Goal: Task Accomplishment & Management: Complete application form

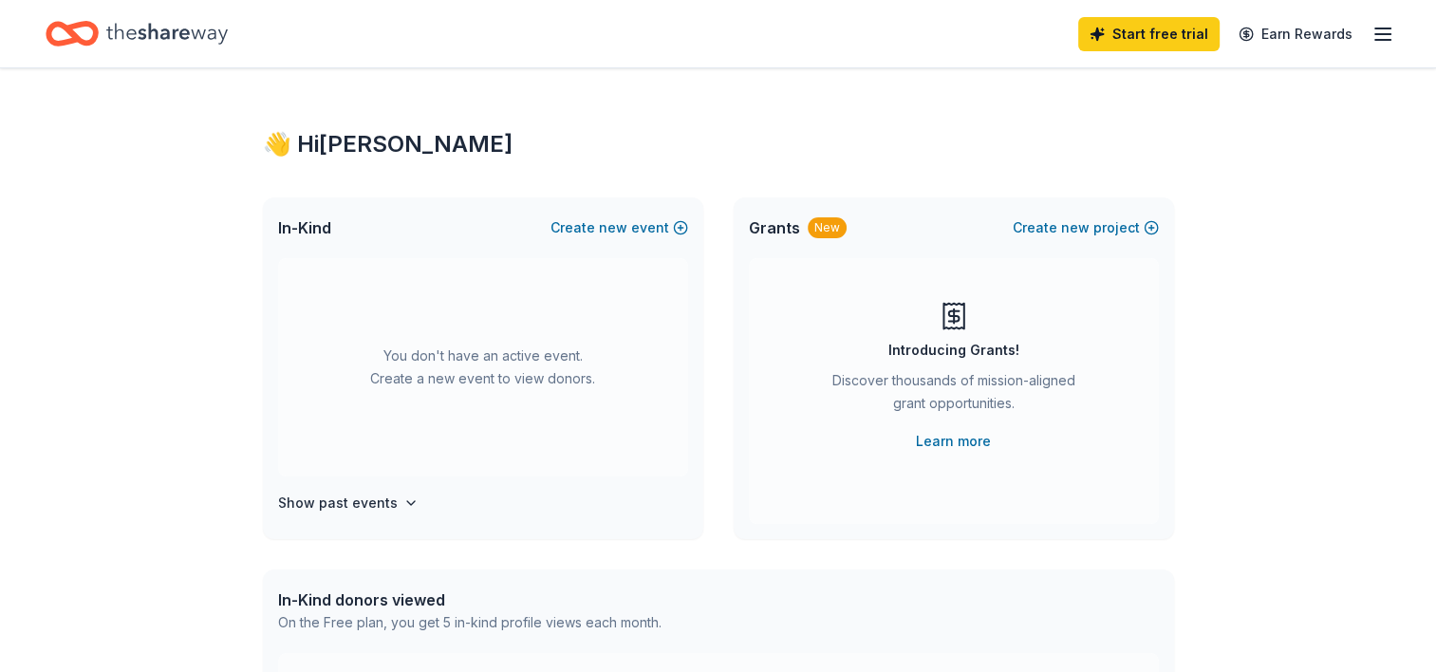
click at [117, 45] on icon "Home" at bounding box center [166, 33] width 121 height 39
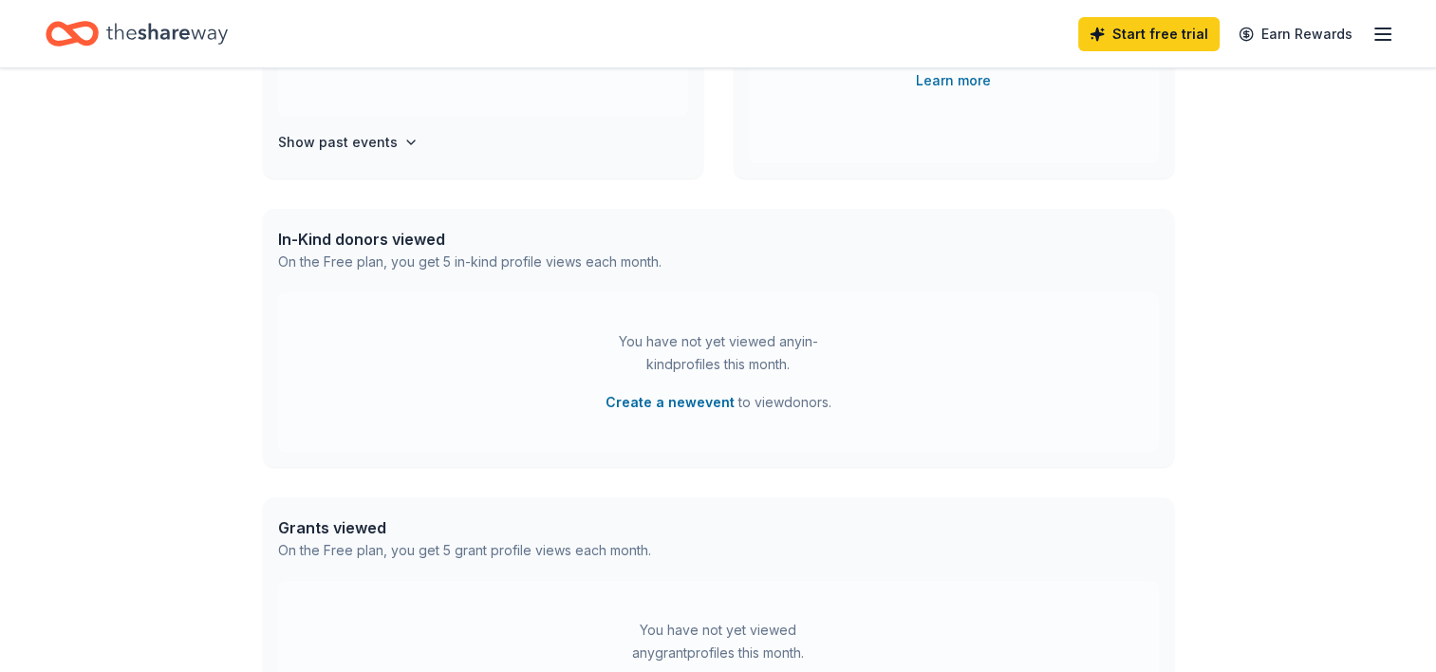
scroll to position [380, 0]
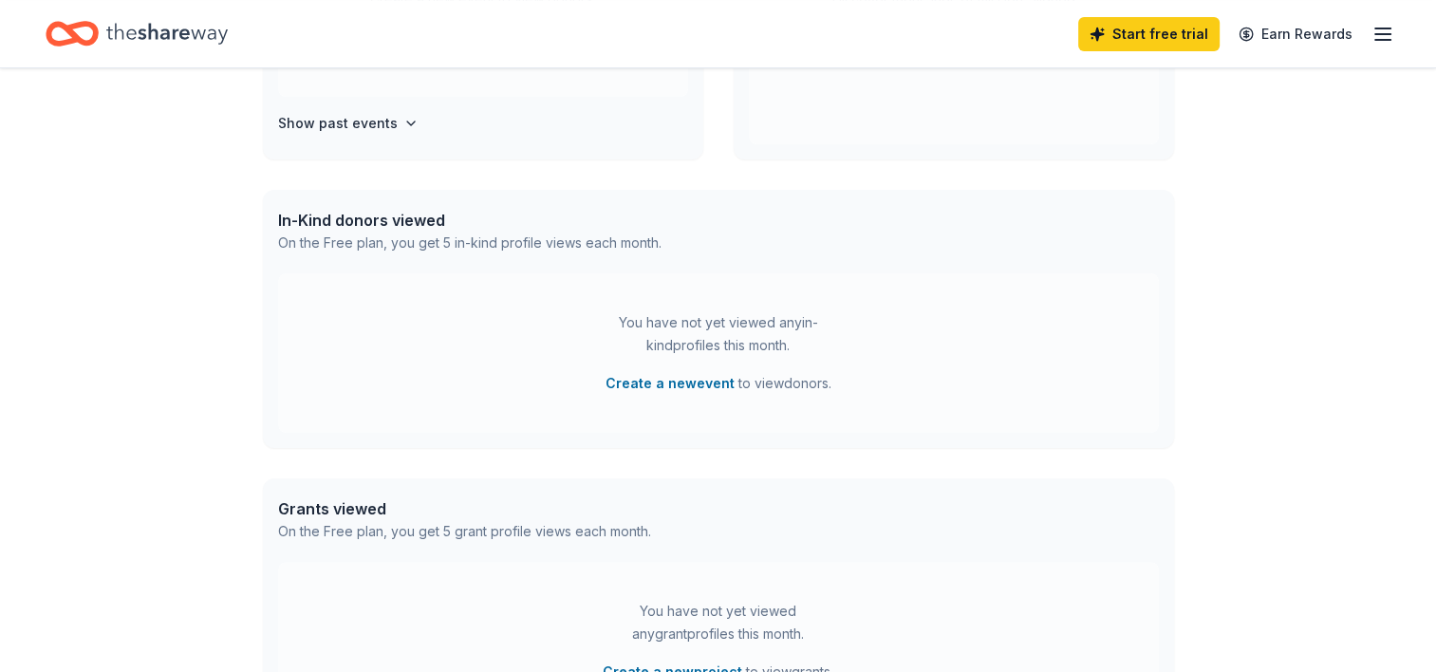
click at [86, 15] on icon "Home" at bounding box center [72, 33] width 53 height 45
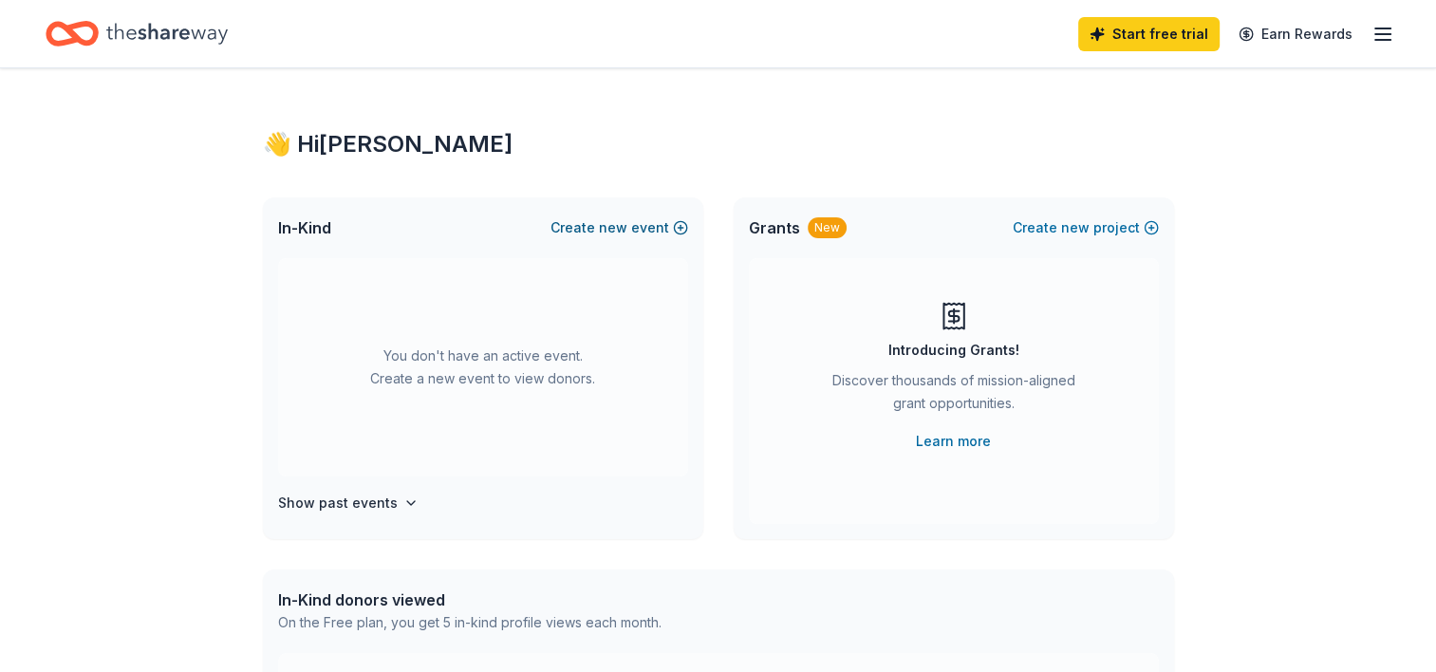
click at [615, 222] on span "new" at bounding box center [613, 227] width 28 height 23
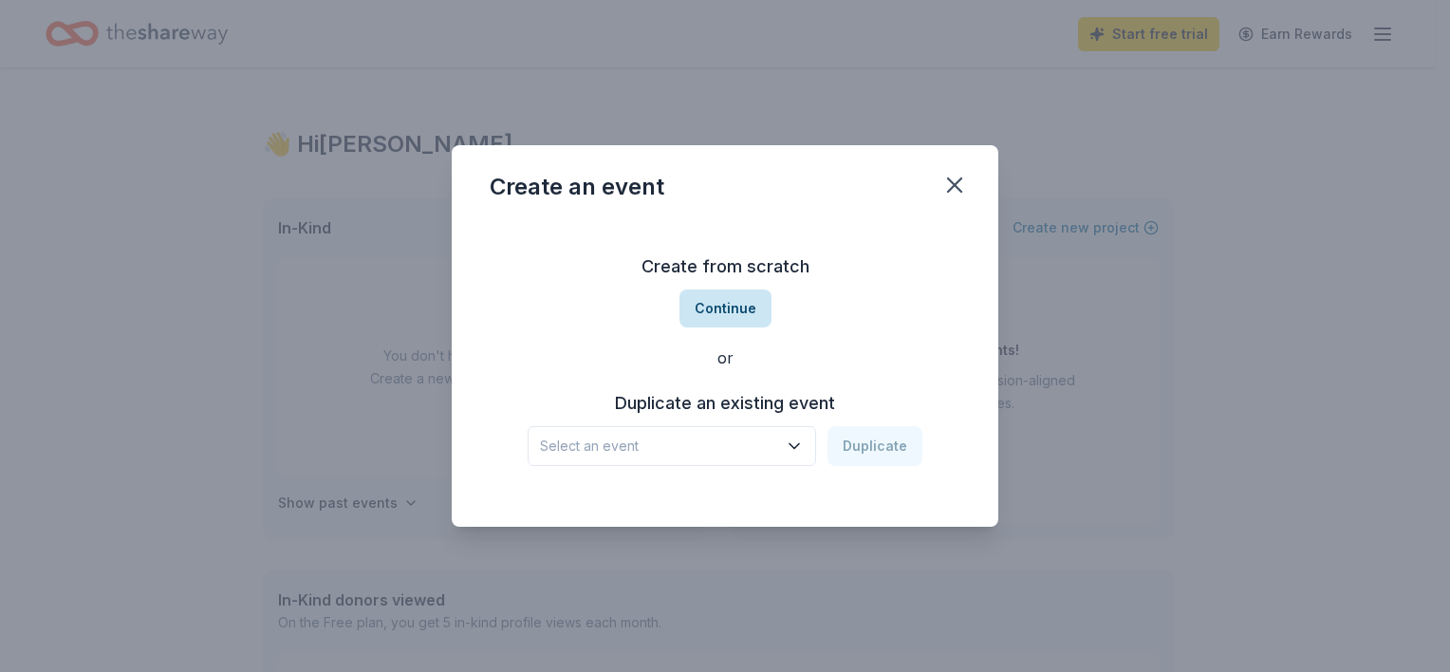
click at [740, 310] on button "Continue" at bounding box center [725, 308] width 92 height 38
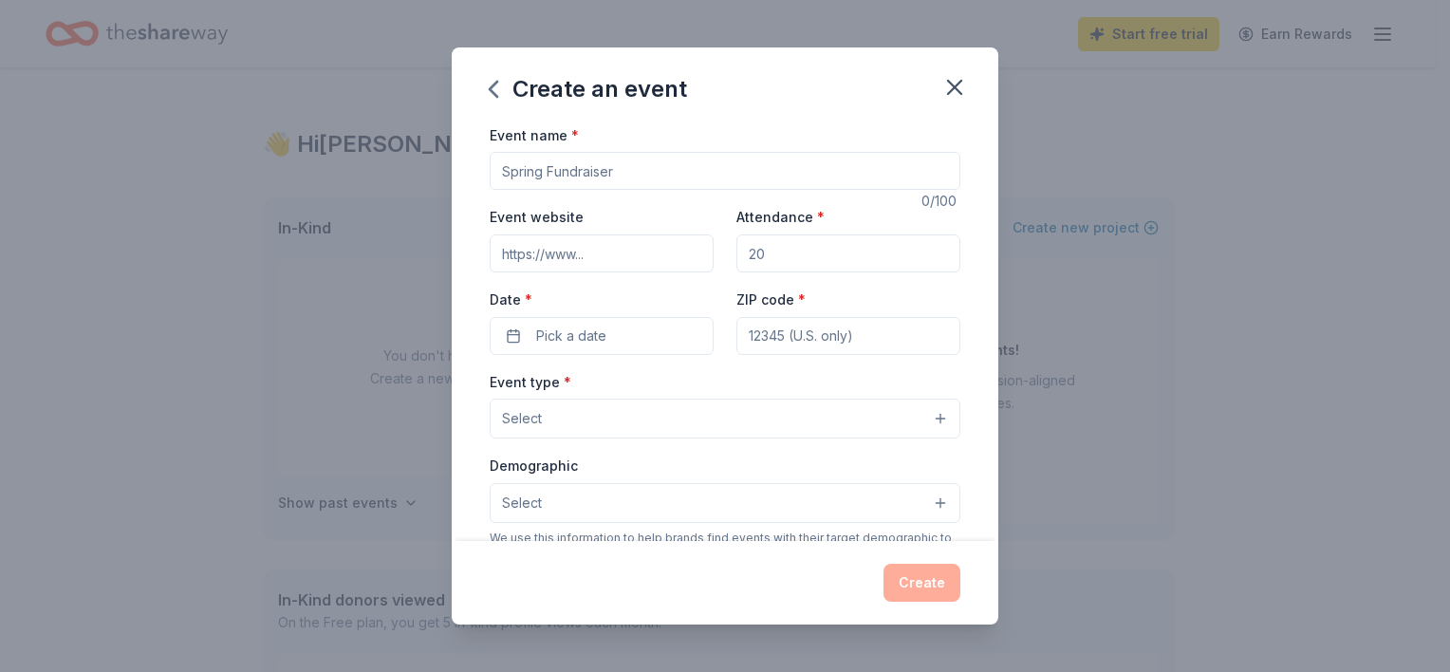
click at [953, 603] on div "Create" at bounding box center [725, 582] width 547 height 83
click at [927, 577] on div "Create" at bounding box center [725, 583] width 471 height 38
click at [672, 138] on div "Event name *" at bounding box center [725, 156] width 471 height 67
click at [668, 167] on input "Event name *" at bounding box center [725, 171] width 471 height 38
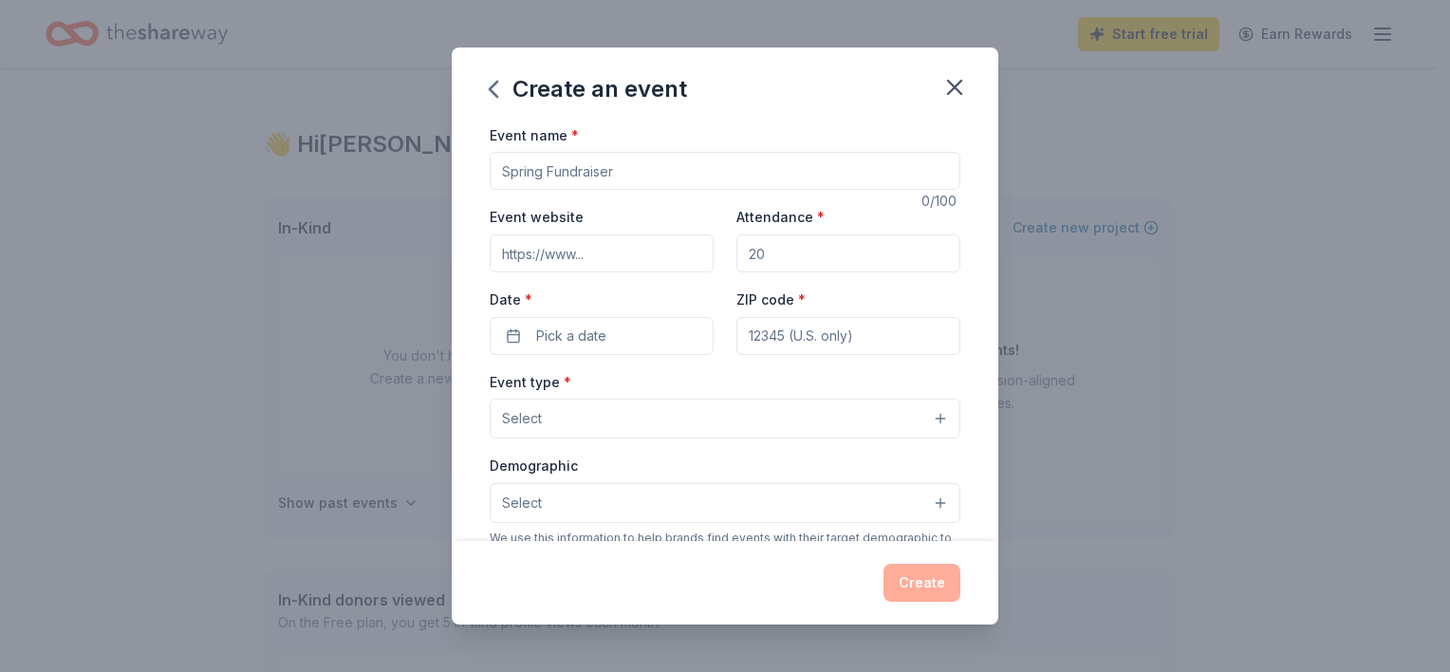
click at [668, 167] on input "Event name *" at bounding box center [725, 171] width 471 height 38
click at [960, 84] on icon "button" at bounding box center [954, 87] width 27 height 27
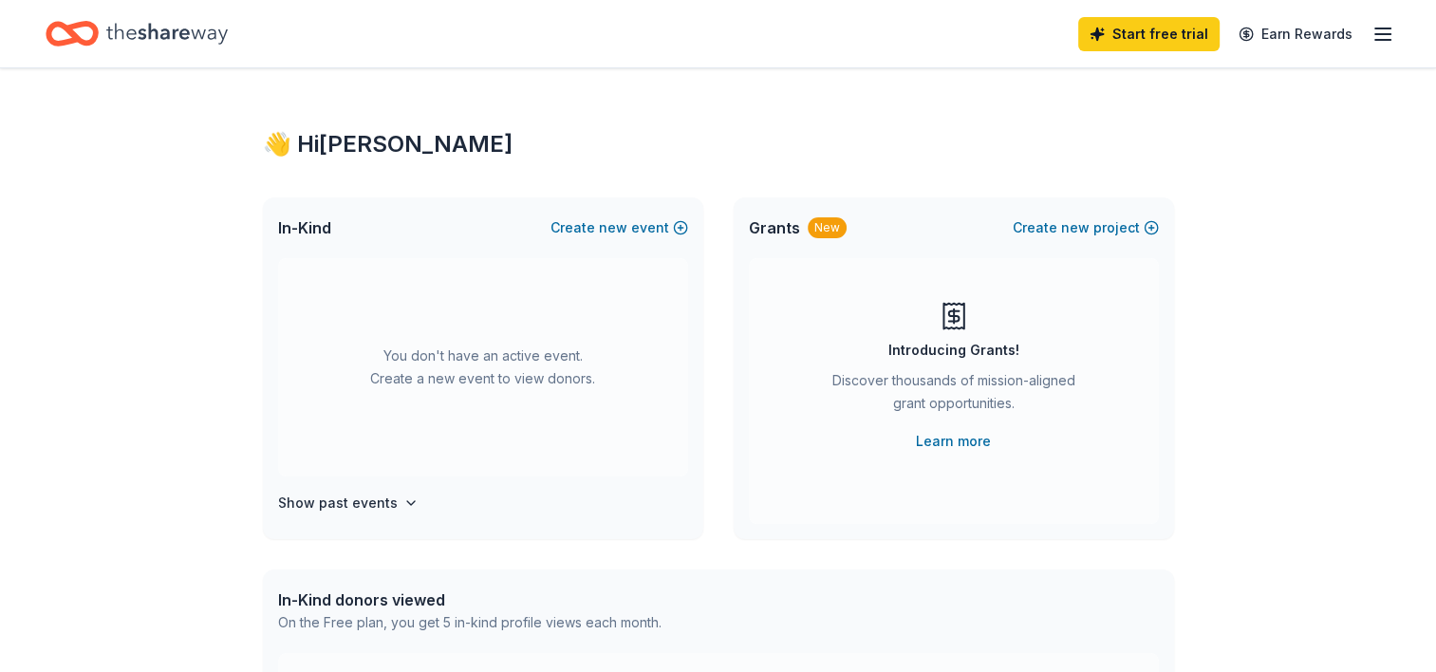
drag, startPoint x: 1402, startPoint y: 52, endPoint x: 1383, endPoint y: 38, distance: 23.7
click at [1384, 38] on div "Start free trial Earn Rewards" at bounding box center [718, 33] width 1436 height 67
click at [1383, 38] on icon "button" at bounding box center [1382, 34] width 23 height 23
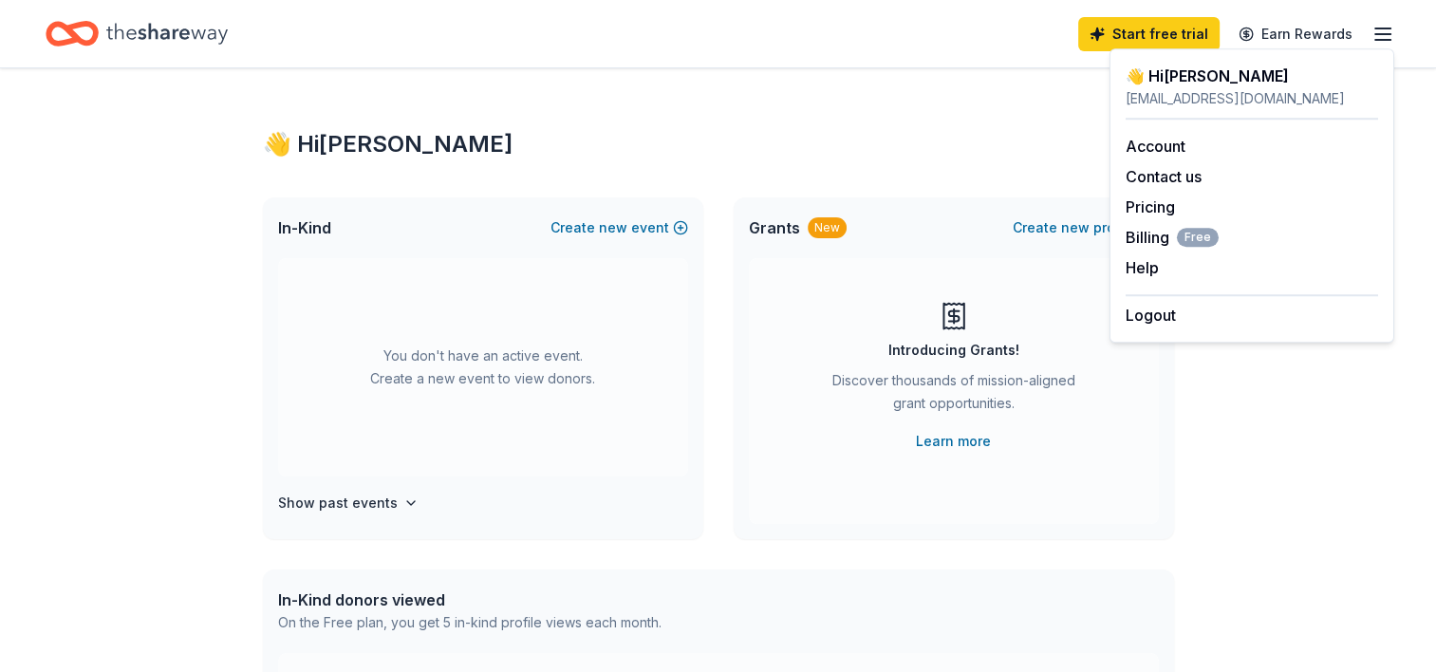
click at [1150, 77] on div "👋 Hi [PERSON_NAME]" at bounding box center [1251, 76] width 252 height 23
click at [1143, 61] on div "👋 Hi [PERSON_NAME] [PERSON_NAME][EMAIL_ADDRESS][DOMAIN_NAME] Account Contact us…" at bounding box center [1251, 195] width 285 height 294
click at [1133, 28] on link "Start free trial" at bounding box center [1148, 34] width 141 height 34
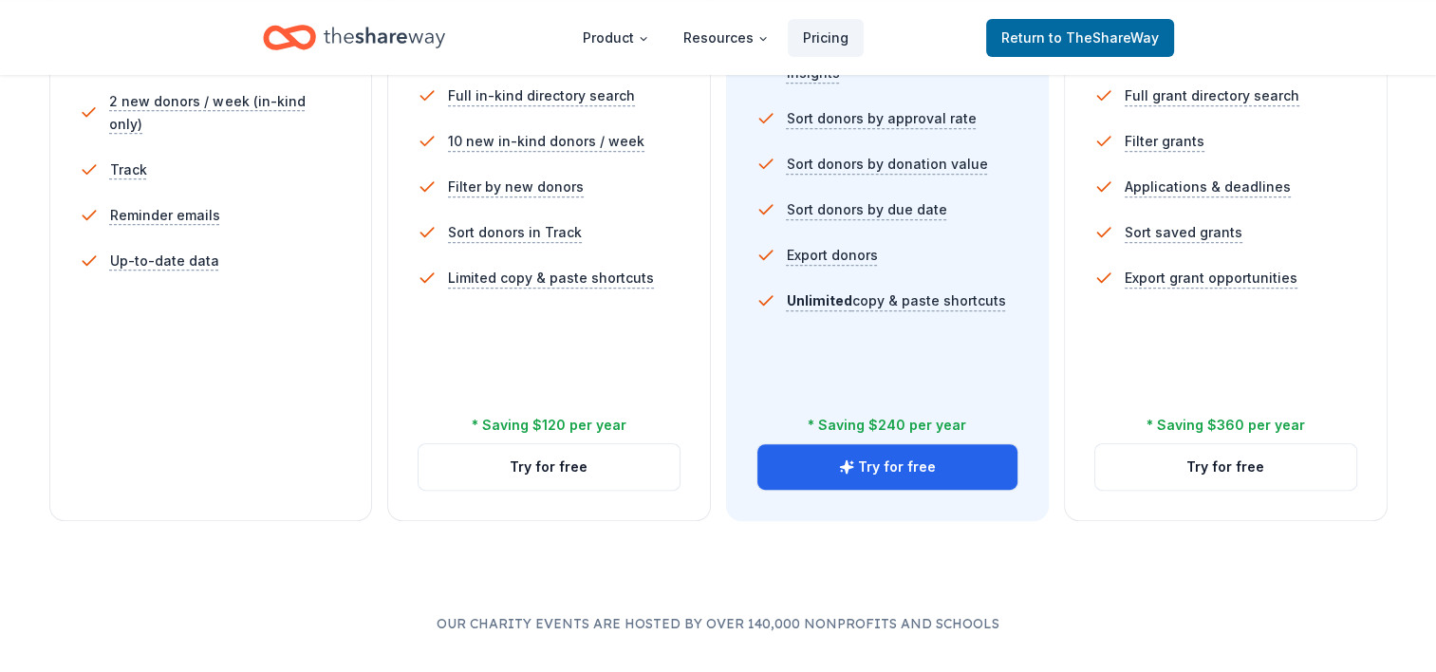
click at [245, 337] on div "5 profile views / month Limited directory search 2 new donors / week (in-kind o…" at bounding box center [211, 207] width 263 height 455
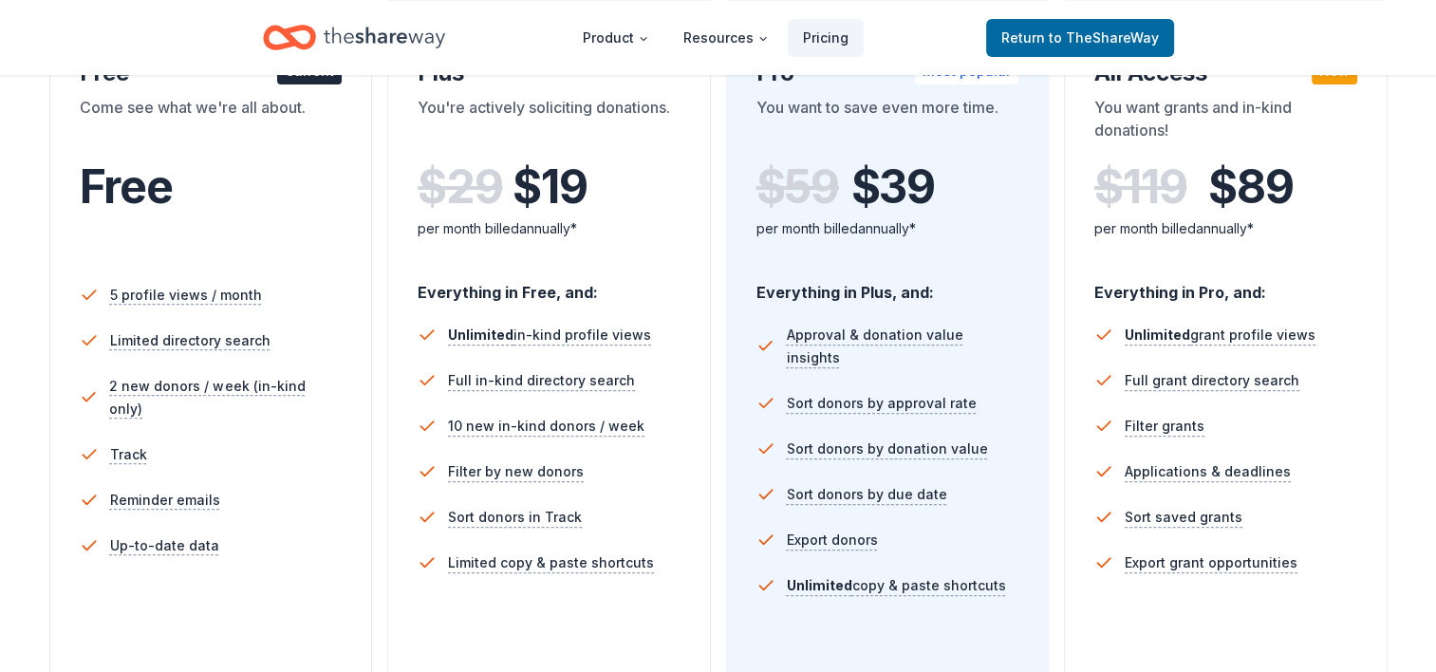
click at [137, 181] on span "Free" at bounding box center [126, 186] width 93 height 56
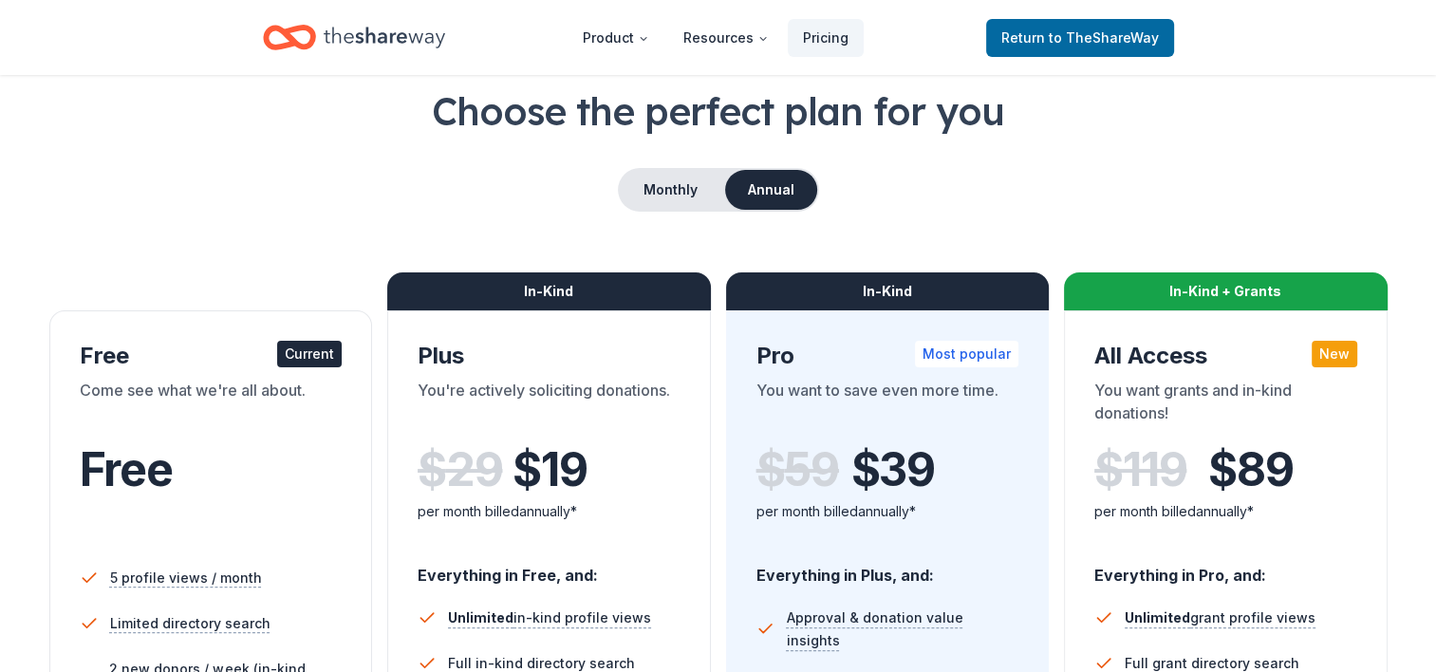
scroll to position [95, 0]
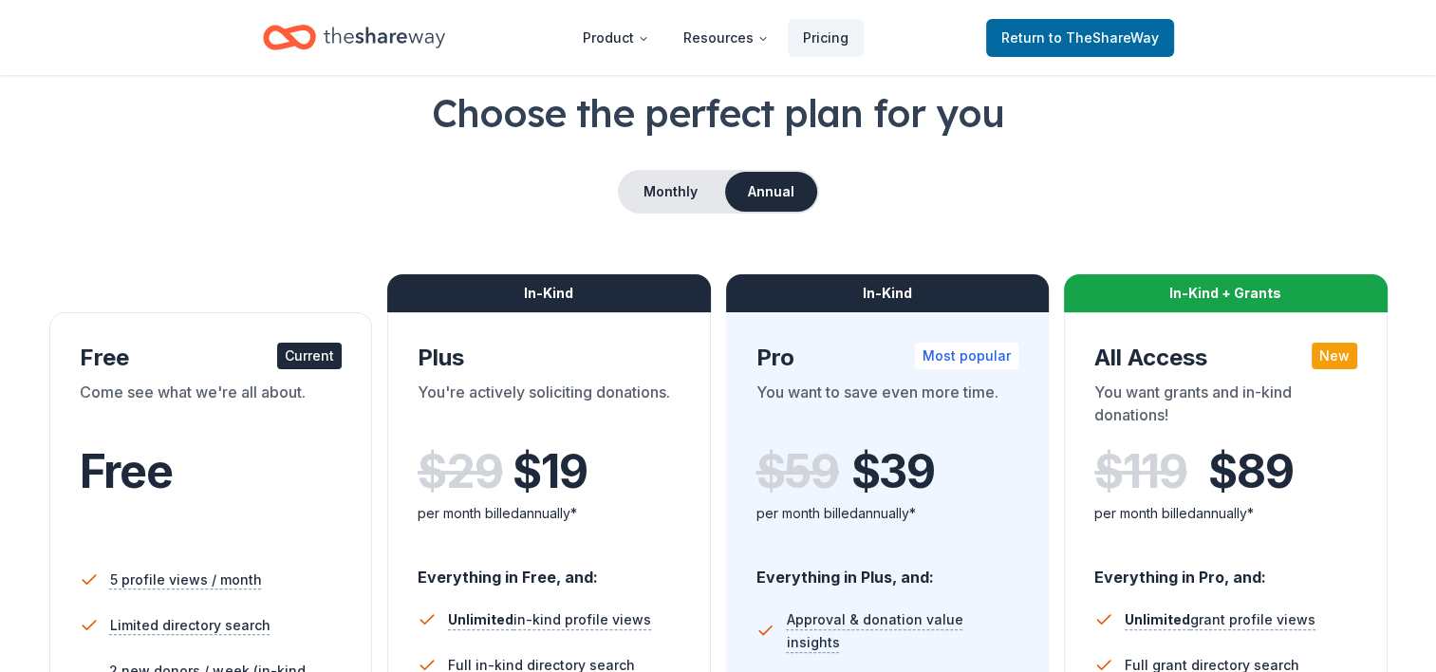
click at [337, 347] on div "Current" at bounding box center [309, 356] width 65 height 27
click at [968, 32] on nav "Product Resources Pricing Return to TheShareWay" at bounding box center [718, 37] width 911 height 45
click at [1002, 42] on link "Return to TheShareWay" at bounding box center [1080, 38] width 188 height 38
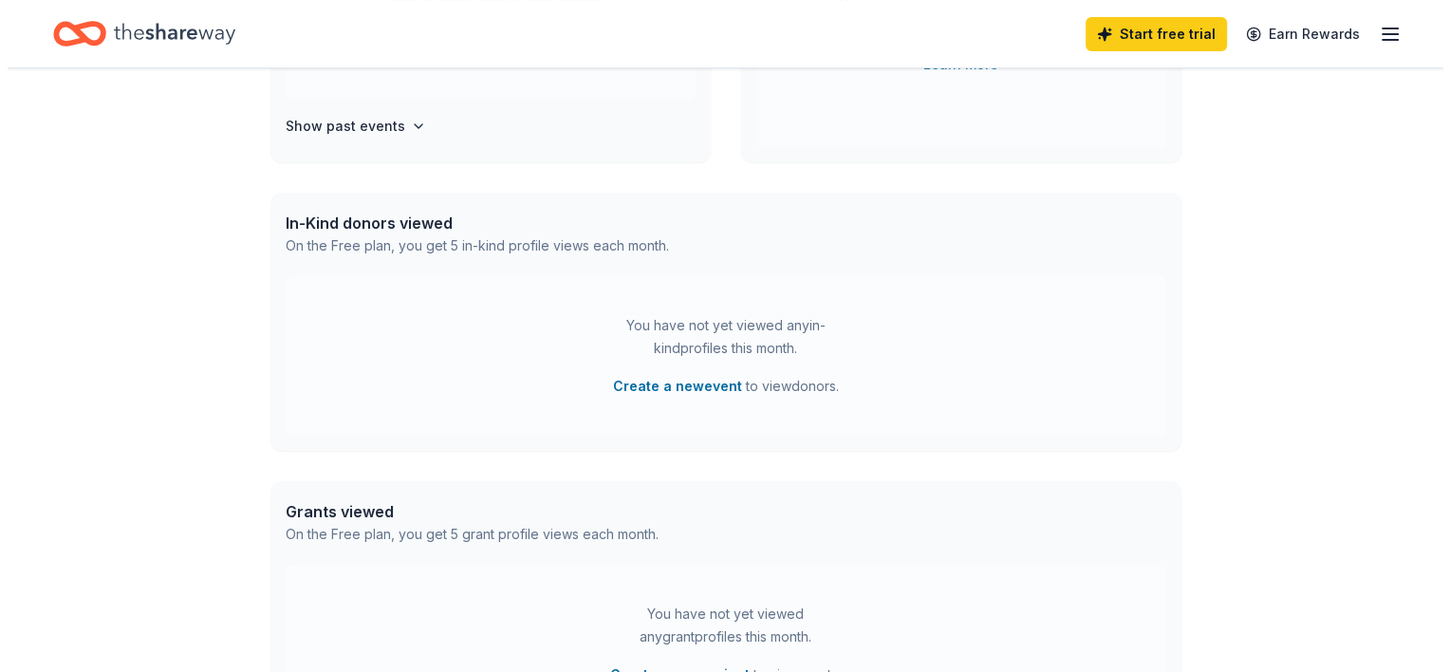
scroll to position [380, 0]
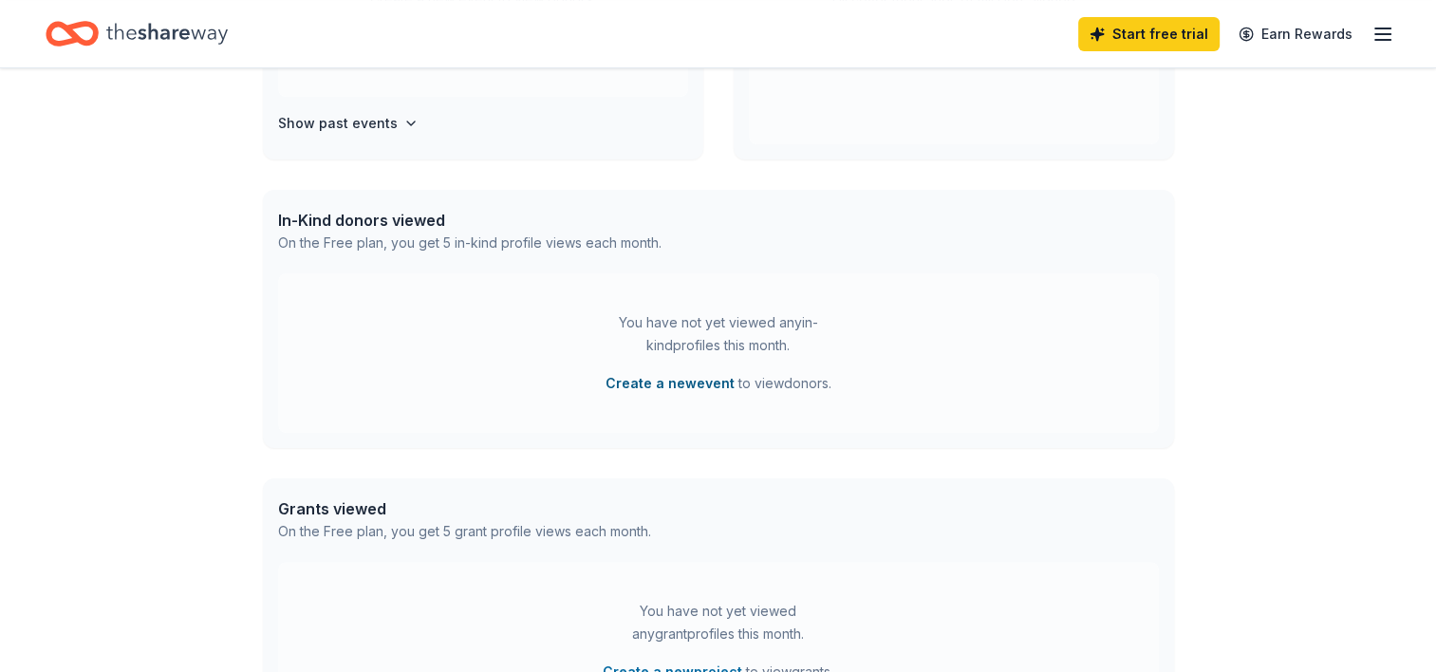
click at [649, 387] on button "Create a new event" at bounding box center [669, 383] width 129 height 23
